Goal: Information Seeking & Learning: Learn about a topic

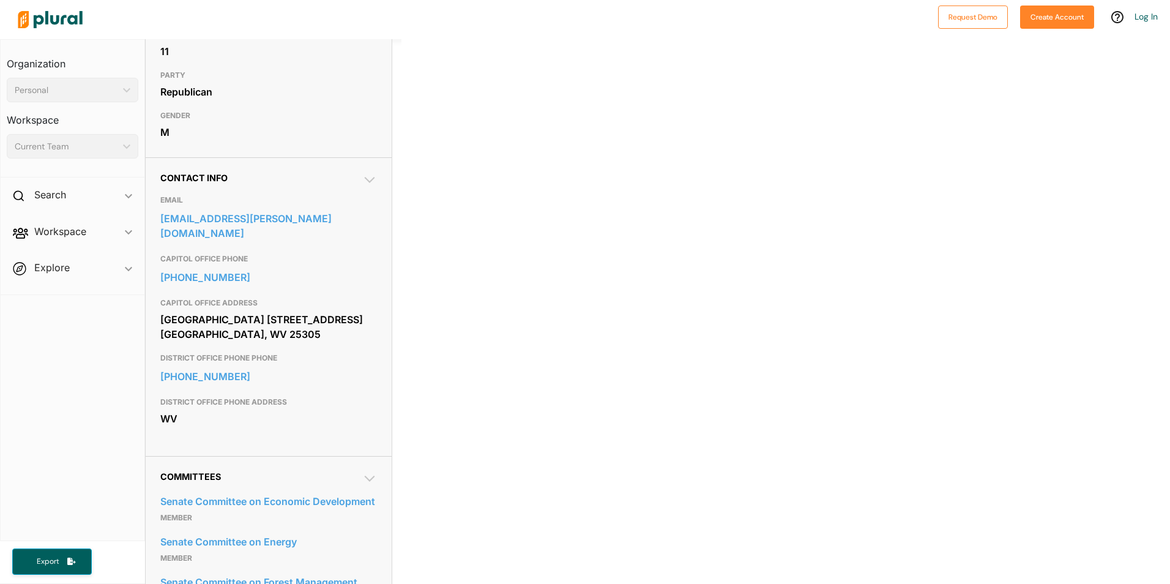
scroll to position [245, 0]
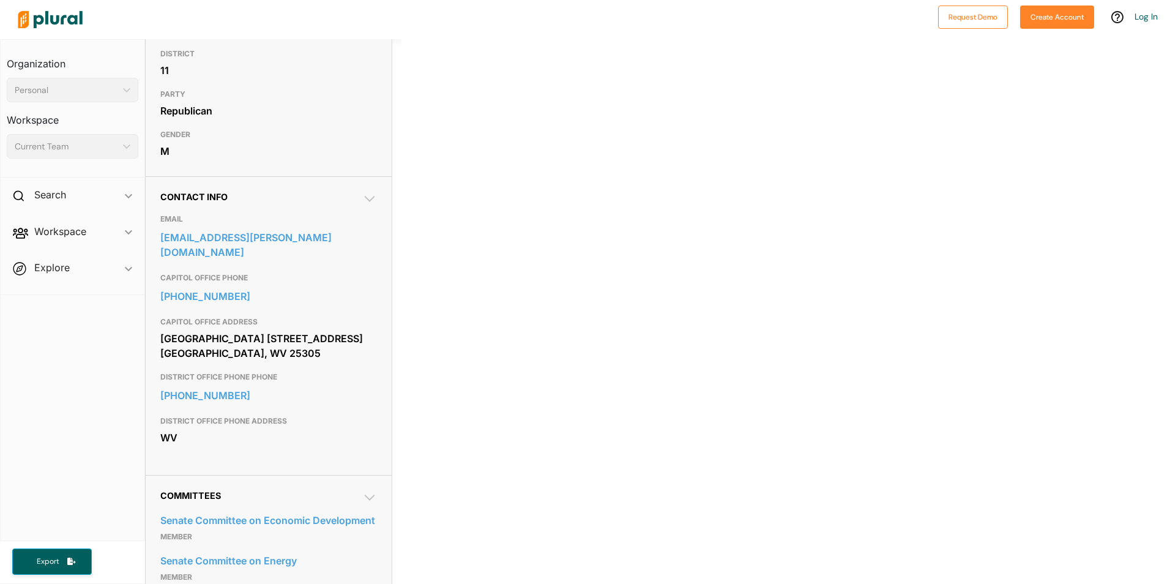
click at [367, 200] on icon at bounding box center [369, 199] width 15 height 15
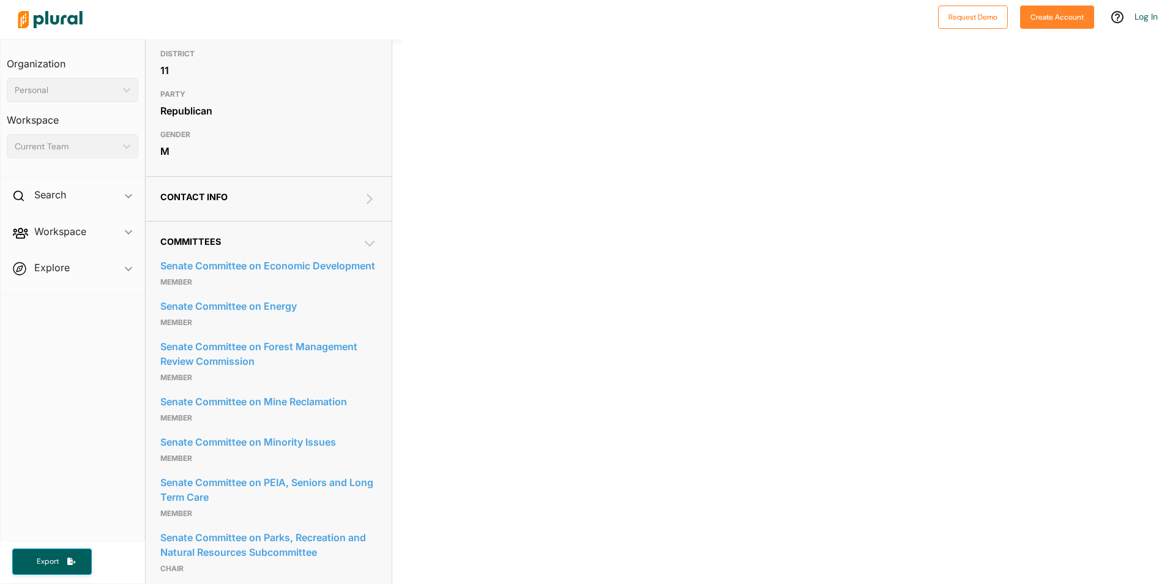
click at [367, 200] on icon at bounding box center [369, 199] width 15 height 15
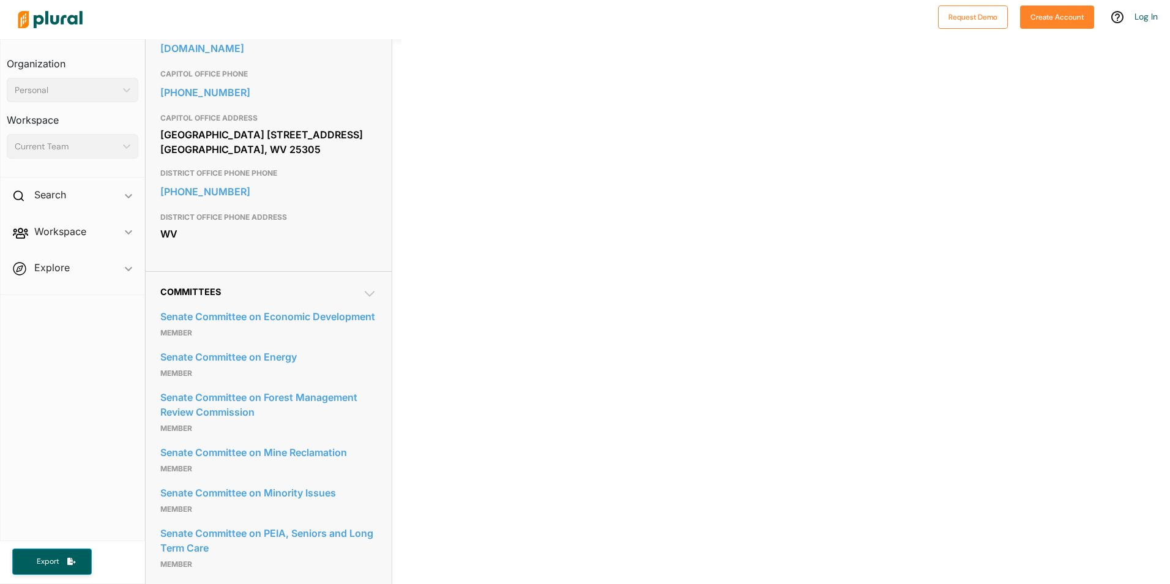
scroll to position [428, 0]
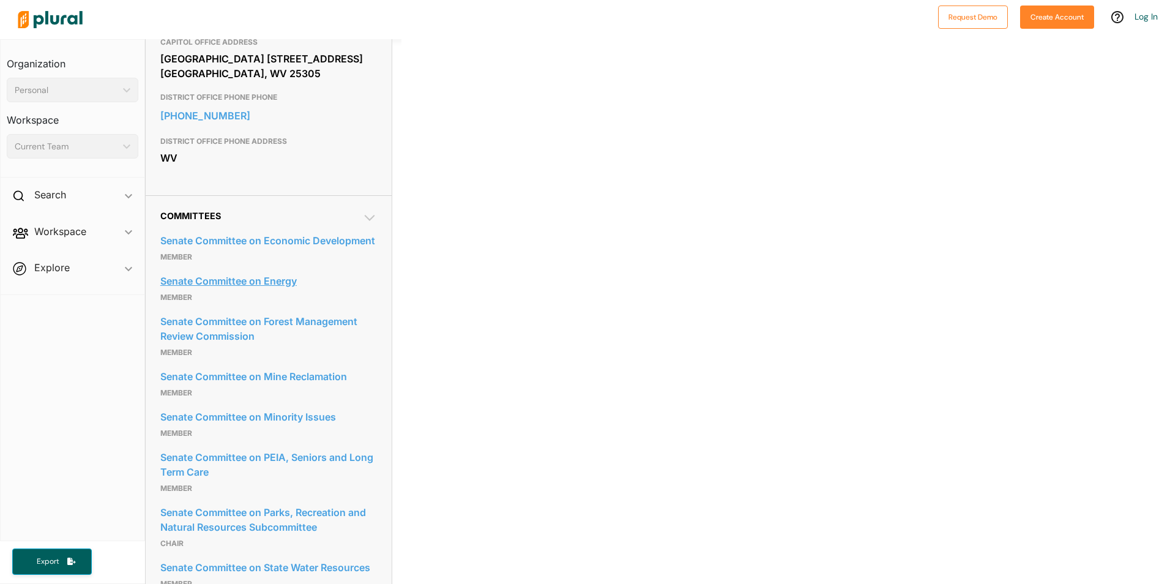
scroll to position [551, 0]
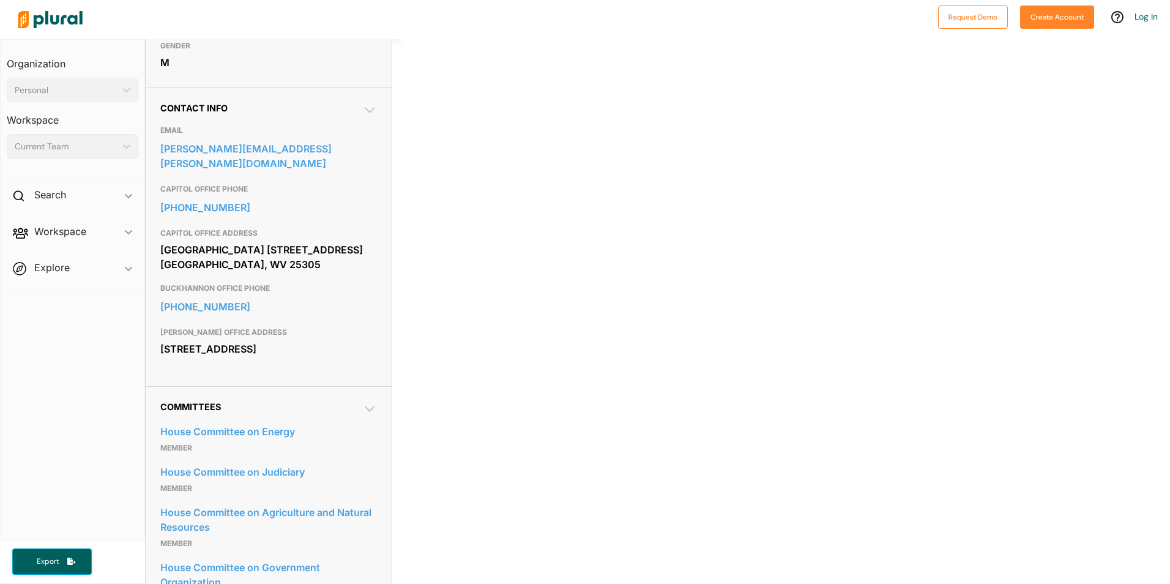
scroll to position [428, 0]
